Goal: Task Accomplishment & Management: Manage account settings

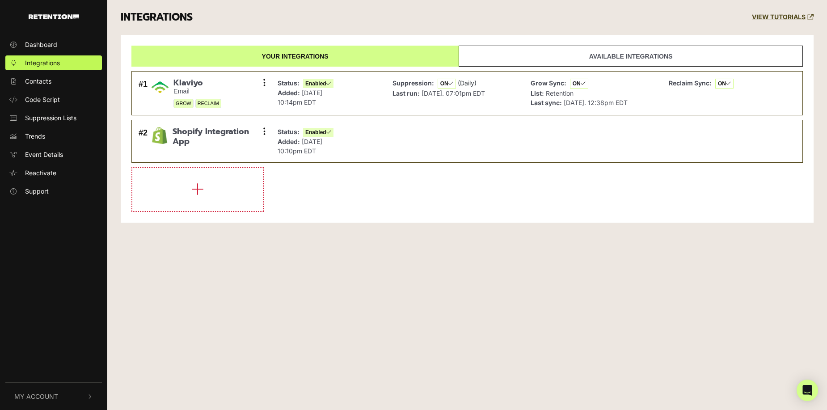
click at [42, 394] on span "My Account" at bounding box center [36, 396] width 44 height 9
click at [65, 300] on span "Account Details" at bounding box center [48, 301] width 46 height 9
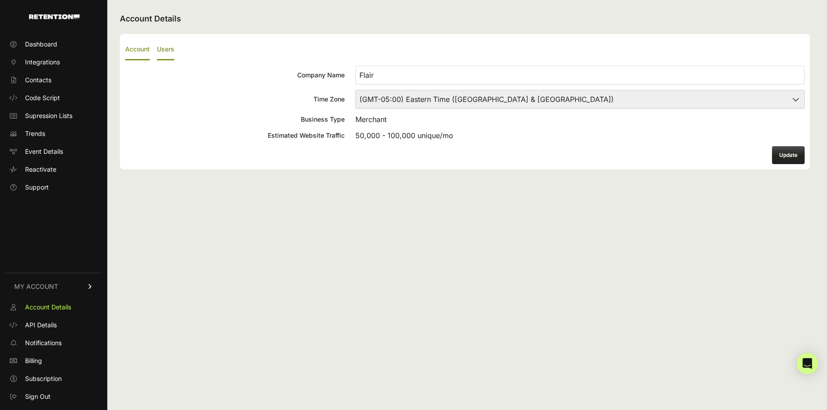
click at [166, 49] on label "Users" at bounding box center [165, 49] width 17 height 21
click at [0, 0] on input "Users" at bounding box center [0, 0] width 0 height 0
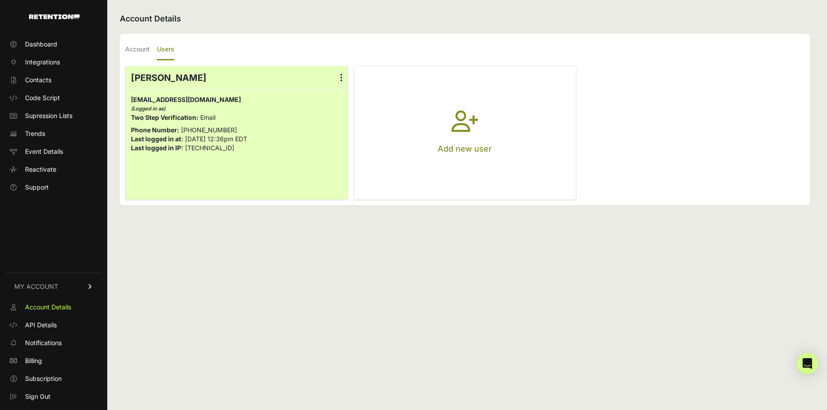
click at [438, 128] on button "Add new user" at bounding box center [465, 132] width 222 height 133
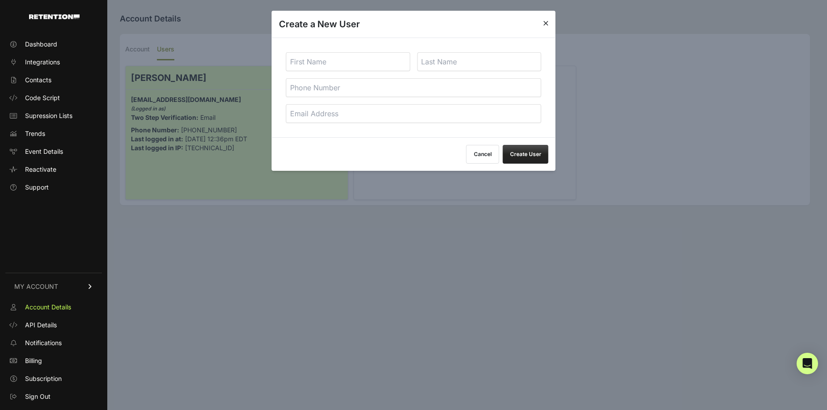
click at [347, 65] on input "text" at bounding box center [348, 61] width 124 height 19
type input "[PERSON_NAME]"
click at [372, 113] on input "email" at bounding box center [413, 113] width 255 height 19
paste input "[PERSON_NAME][EMAIL_ADDRESS][DOMAIN_NAME]"
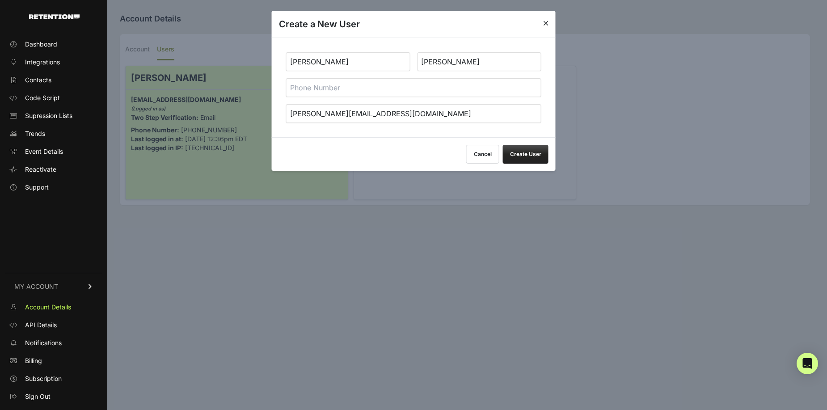
type input "[PERSON_NAME][EMAIL_ADDRESS][DOMAIN_NAME]"
click at [383, 93] on input "tel" at bounding box center [413, 87] width 255 height 19
click at [530, 153] on button "Create User" at bounding box center [526, 154] width 46 height 19
